Goal: Download file/media

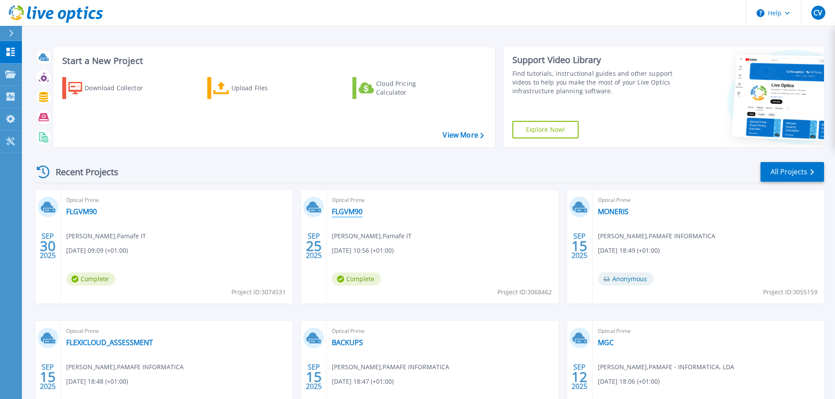
click at [351, 212] on link "FLGVM90" at bounding box center [347, 211] width 31 height 9
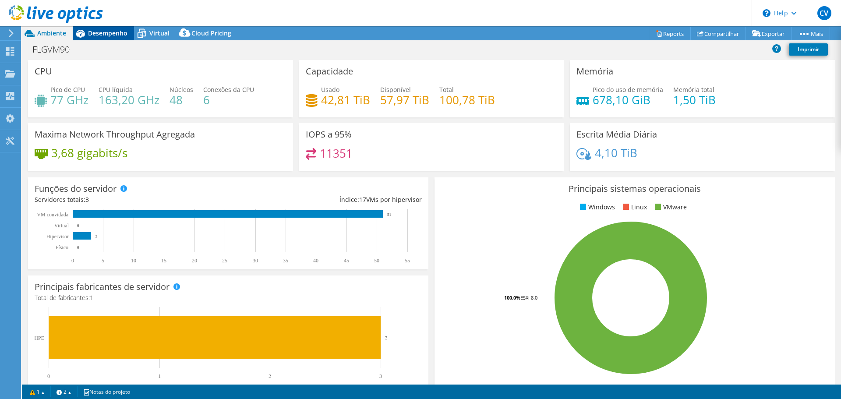
click at [77, 30] on icon at bounding box center [80, 33] width 15 height 15
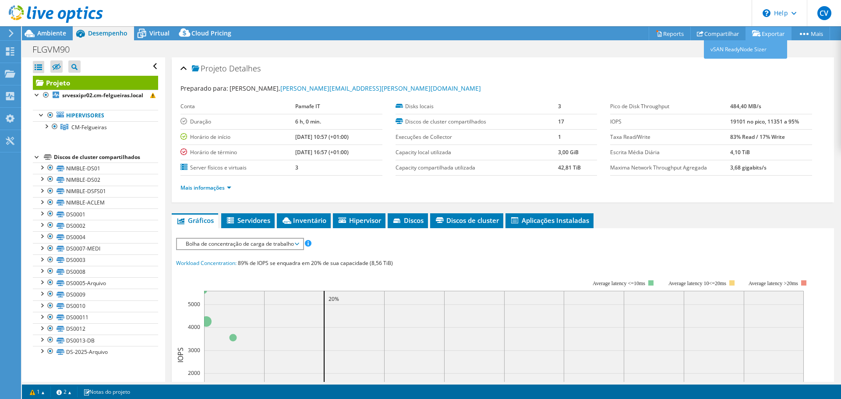
click at [766, 35] on link "Exportar" at bounding box center [769, 34] width 46 height 14
click at [667, 30] on link "Reports" at bounding box center [670, 34] width 42 height 14
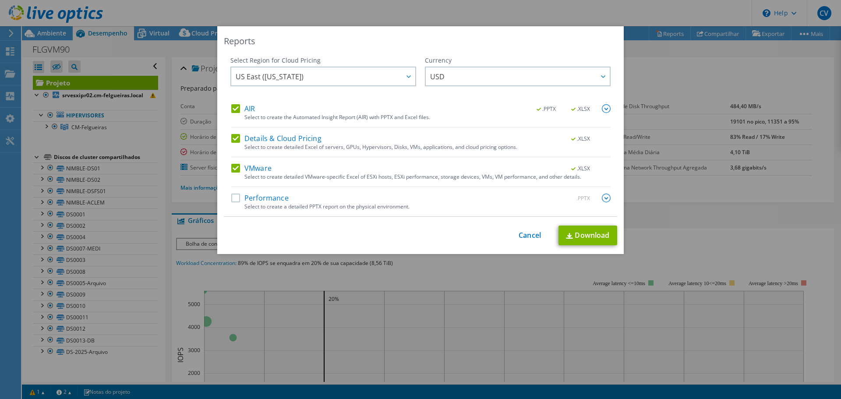
click at [238, 198] on label "Performance" at bounding box center [259, 198] width 57 height 9
click at [0, 0] on input "Performance" at bounding box center [0, 0] width 0 height 0
click at [590, 236] on link "Download" at bounding box center [588, 236] width 59 height 20
